Goal: Information Seeking & Learning: Check status

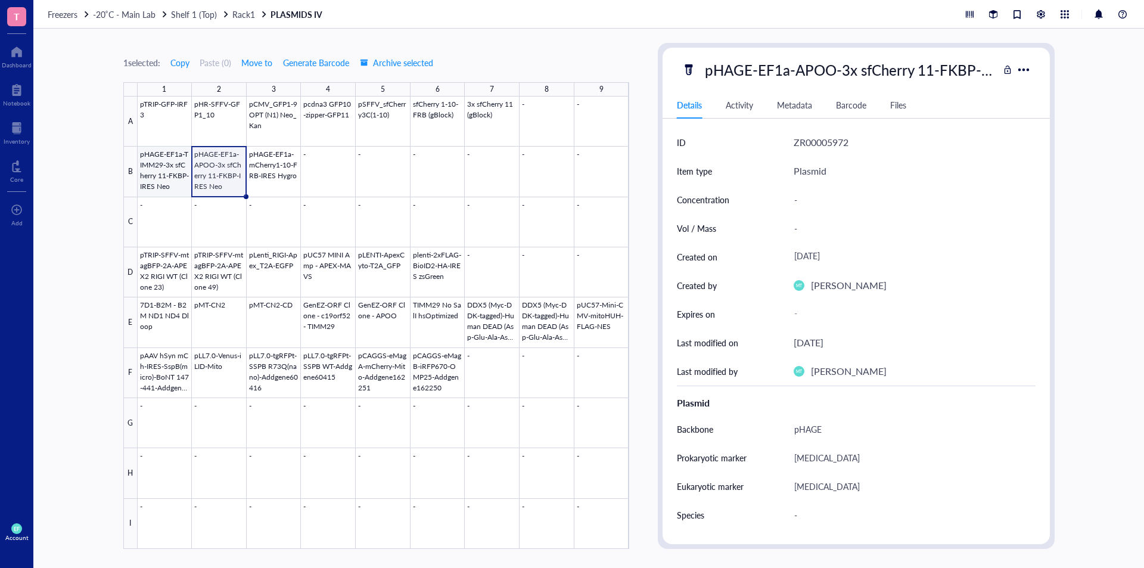
click at [162, 181] on div at bounding box center [384, 323] width 492 height 452
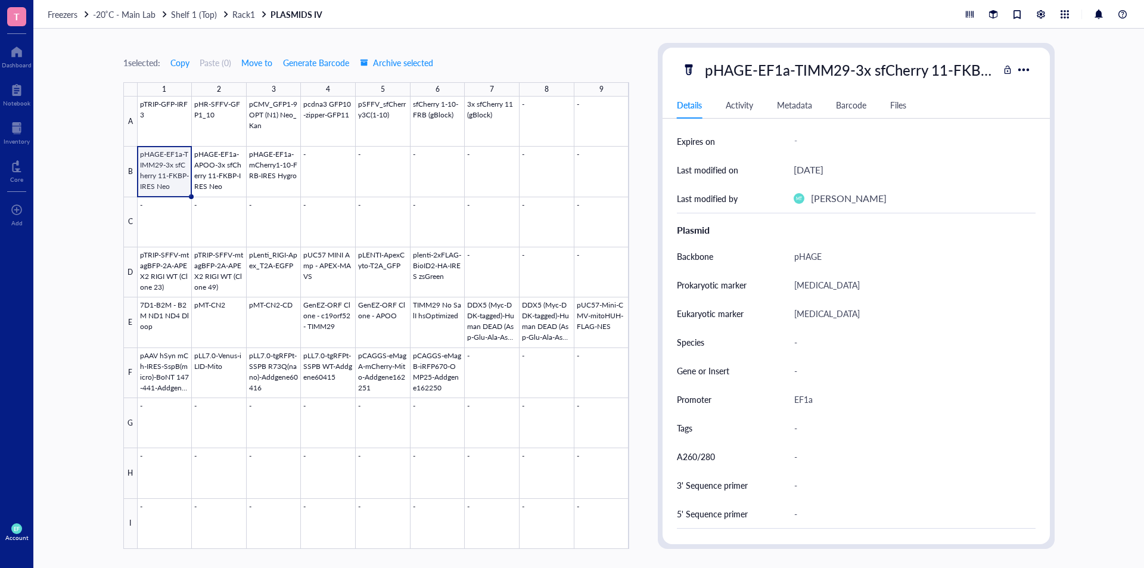
scroll to position [179, 0]
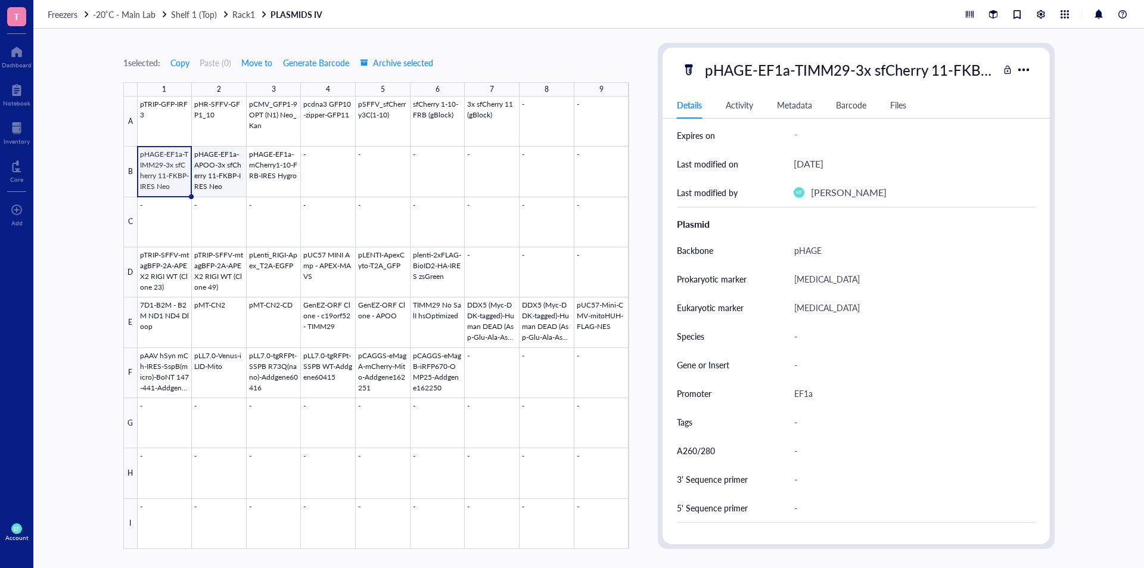
click at [212, 166] on div at bounding box center [384, 323] width 492 height 452
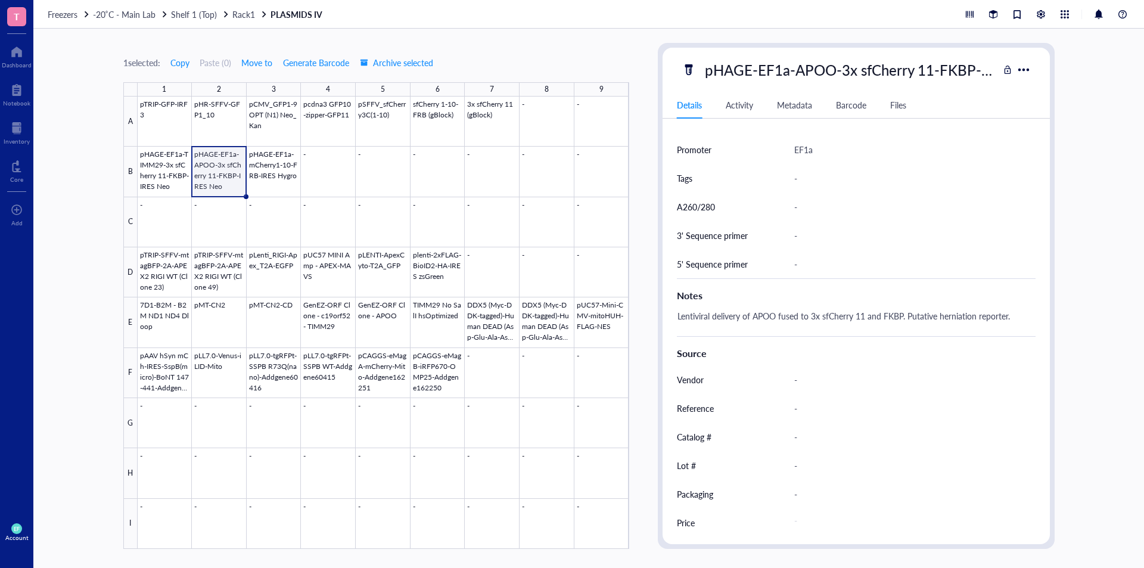
scroll to position [425, 0]
click at [272, 173] on div at bounding box center [384, 323] width 492 height 452
click at [232, 166] on div at bounding box center [384, 323] width 492 height 452
click at [283, 158] on div at bounding box center [384, 323] width 492 height 452
